Goal: Task Accomplishment & Management: Manage account settings

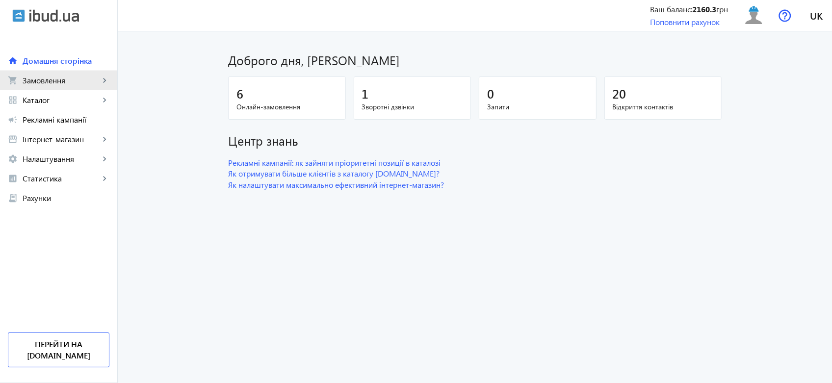
click at [72, 76] on span "Замовлення" at bounding box center [61, 81] width 77 height 10
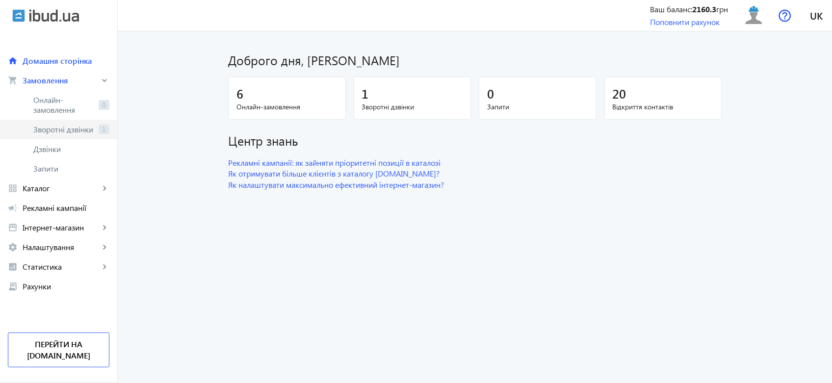
click at [53, 129] on span "Зворотні дзвінки" at bounding box center [63, 130] width 61 height 10
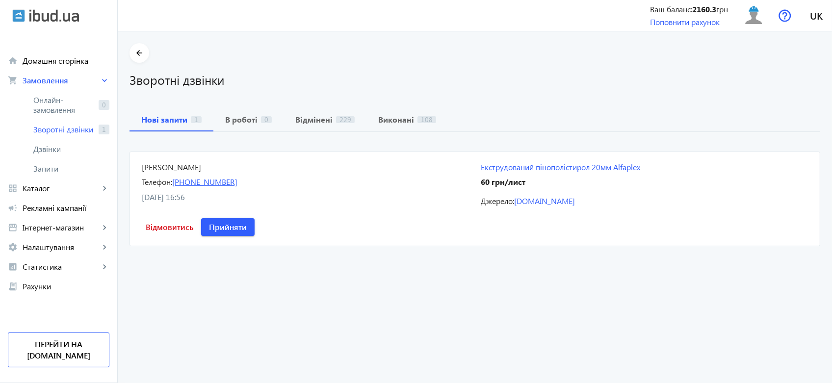
drag, startPoint x: 248, startPoint y: 186, endPoint x: 185, endPoint y: 185, distance: 63.8
click at [185, 185] on div "Телефон: [PHONE_NUMBER]" at bounding box center [305, 182] width 327 height 11
copy link "[PHONE_NUMBER]"
click at [233, 227] on span "Прийняти" at bounding box center [228, 227] width 38 height 11
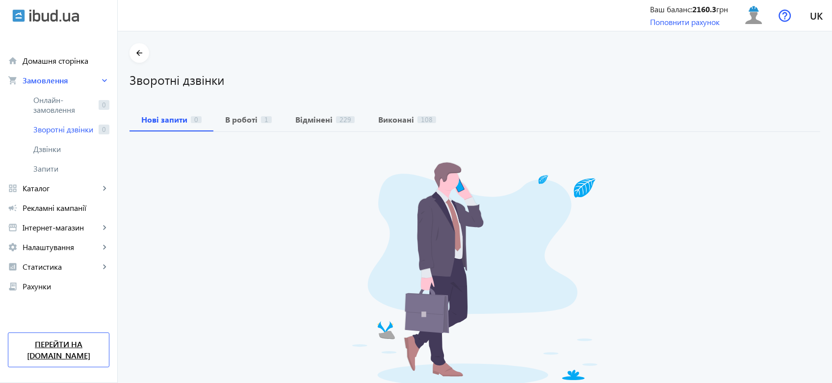
click at [60, 351] on link "Перейти на [DOMAIN_NAME]" at bounding box center [59, 350] width 102 height 35
click at [252, 120] on span "В роботі 1" at bounding box center [248, 120] width 47 height 8
